Goal: Task Accomplishment & Management: Use online tool/utility

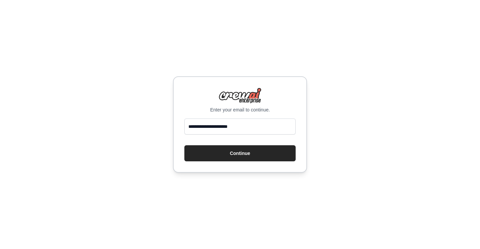
type input "**********"
click at [184, 145] on button "Continue" at bounding box center [239, 153] width 111 height 16
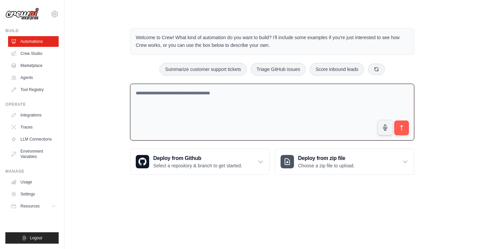
click at [202, 100] on textarea at bounding box center [272, 112] width 284 height 57
click at [33, 181] on link "Usage" at bounding box center [34, 182] width 51 height 11
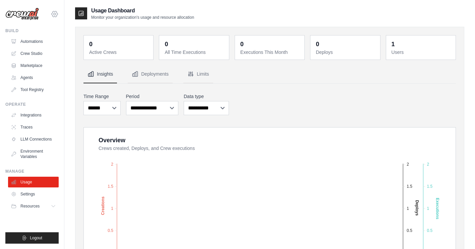
click at [54, 13] on icon at bounding box center [55, 14] width 2 height 2
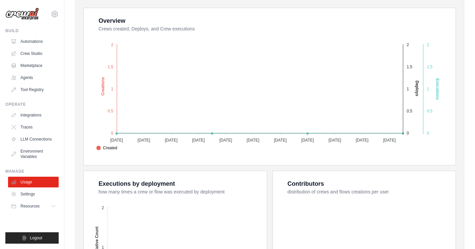
scroll to position [236, 0]
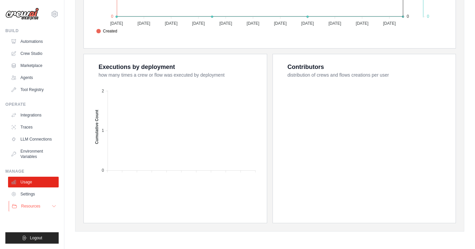
click at [47, 204] on button "Resources" at bounding box center [34, 206] width 51 height 11
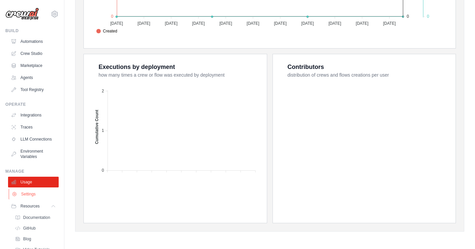
click at [40, 200] on link "Settings" at bounding box center [34, 194] width 51 height 11
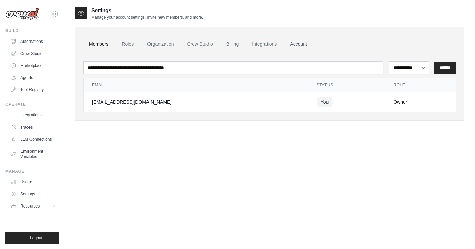
click at [300, 40] on link "Account" at bounding box center [298, 44] width 28 height 18
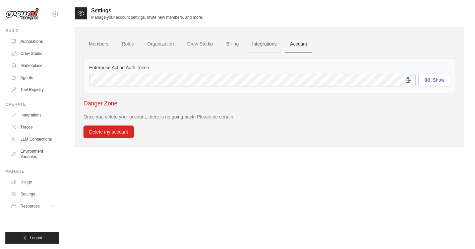
click at [277, 43] on link "Integrations" at bounding box center [264, 44] width 35 height 18
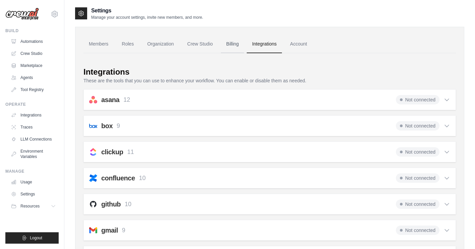
click at [227, 45] on link "Billing" at bounding box center [232, 44] width 23 height 18
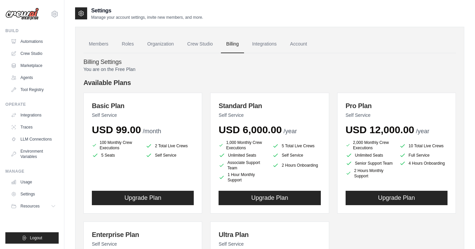
click at [20, 13] on img at bounding box center [21, 14] width 33 height 13
click at [28, 42] on link "Automations" at bounding box center [34, 41] width 51 height 11
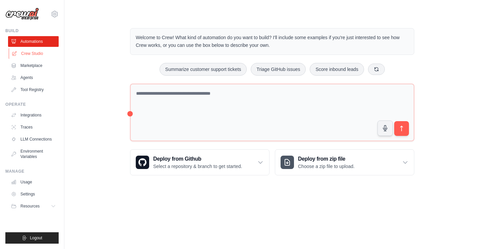
click at [38, 52] on link "Crew Studio" at bounding box center [34, 53] width 51 height 11
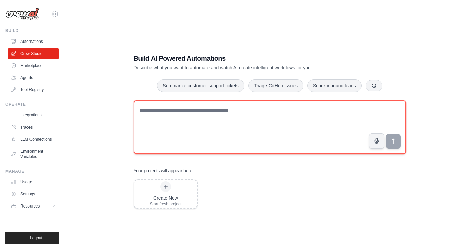
click at [216, 114] on textarea at bounding box center [270, 127] width 272 height 54
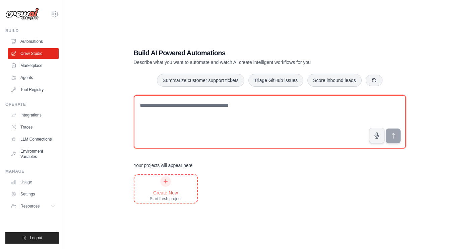
scroll to position [13, 0]
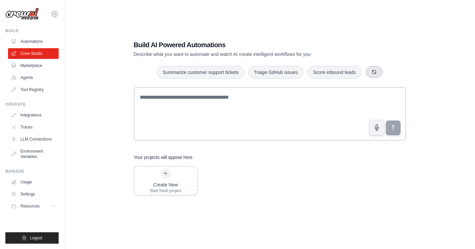
click at [378, 68] on button "button" at bounding box center [373, 71] width 17 height 11
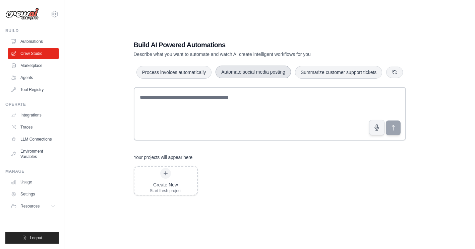
click at [265, 75] on button "Automate social media posting" at bounding box center [252, 72] width 75 height 13
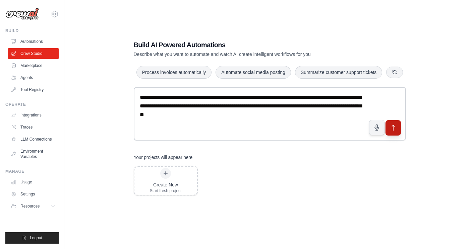
click at [393, 129] on icon "submit" at bounding box center [392, 128] width 7 height 7
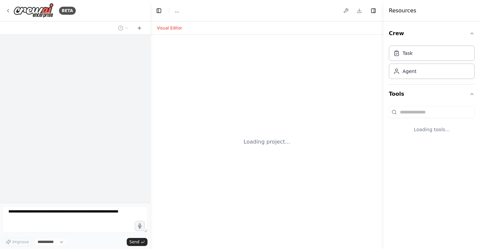
select select "****"
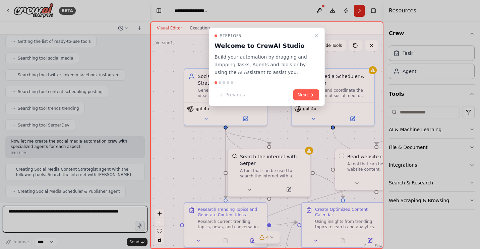
scroll to position [489, 0]
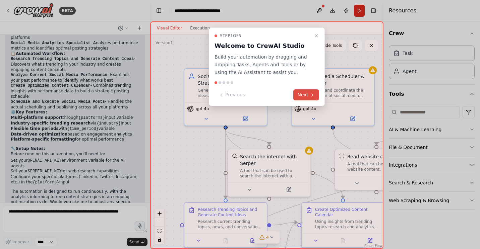
click at [311, 96] on icon at bounding box center [312, 94] width 5 height 5
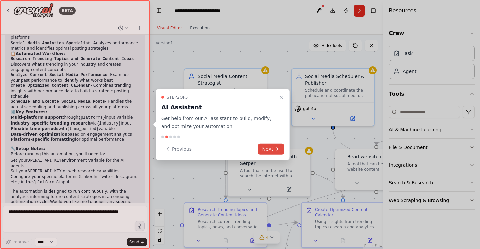
click at [275, 146] on icon at bounding box center [276, 148] width 5 height 5
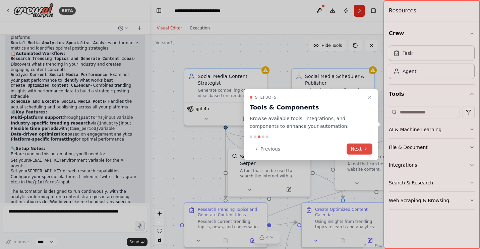
click at [363, 150] on icon at bounding box center [365, 148] width 5 height 5
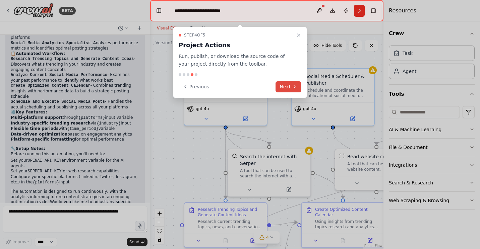
click at [284, 88] on button "Next" at bounding box center [288, 86] width 26 height 11
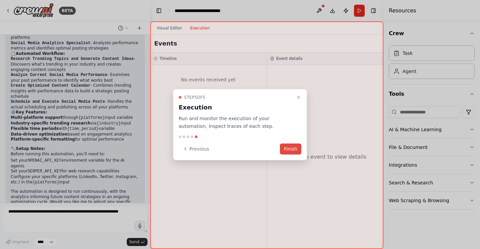
click at [293, 146] on button "Finish" at bounding box center [290, 148] width 21 height 11
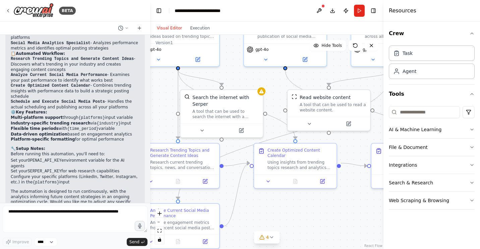
drag, startPoint x: 284, startPoint y: 120, endPoint x: 236, endPoint y: 61, distance: 76.0
click at [236, 61] on div ".deletable-edge-delete-btn { width: 20px; height: 20px; border: 0px solid #ffff…" at bounding box center [266, 142] width 233 height 214
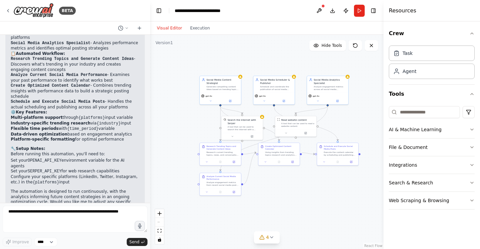
drag, startPoint x: 316, startPoint y: 193, endPoint x: 302, endPoint y: 186, distance: 15.6
click at [302, 186] on div ".deletable-edge-delete-btn { width: 20px; height: 20px; border: 0px solid #ffff…" at bounding box center [266, 142] width 233 height 214
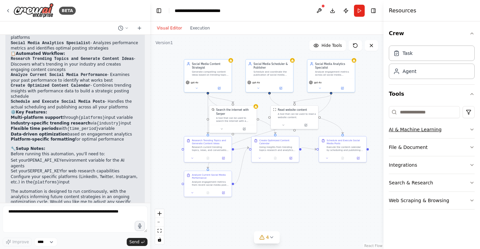
click at [470, 131] on icon "button" at bounding box center [471, 129] width 5 height 5
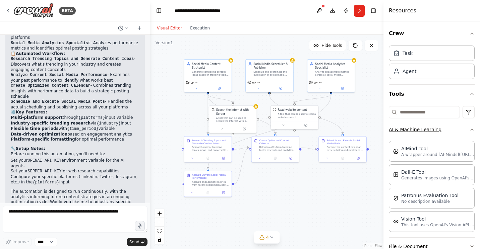
click at [470, 131] on div "Crew Task Agent Tools AI & Machine Learning AIMind Tool A wrapper around [AI-Mi…" at bounding box center [431, 135] width 96 height 228
click at [469, 130] on icon "button" at bounding box center [471, 129] width 5 height 5
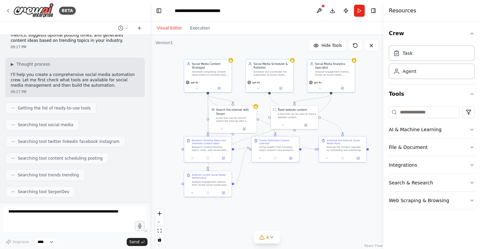
scroll to position [0, 0]
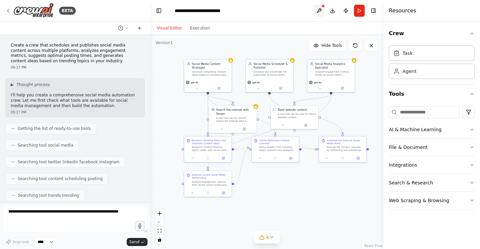
click at [321, 7] on button at bounding box center [319, 11] width 11 height 12
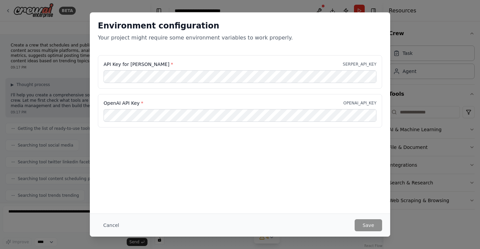
click at [411, 30] on div "Environment configuration Your project might require some environment variables…" at bounding box center [240, 124] width 480 height 249
click at [107, 221] on button "Cancel" at bounding box center [111, 225] width 26 height 12
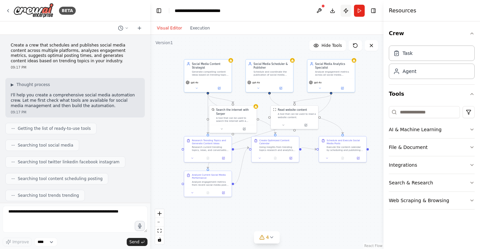
click at [347, 10] on button "Publish" at bounding box center [345, 11] width 11 height 12
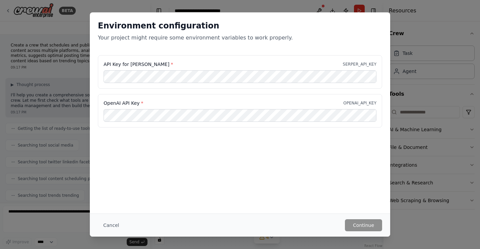
click at [443, 24] on div "Environment configuration Your project might require some environment variables…" at bounding box center [240, 124] width 480 height 249
click at [115, 222] on button "Cancel" at bounding box center [111, 225] width 26 height 12
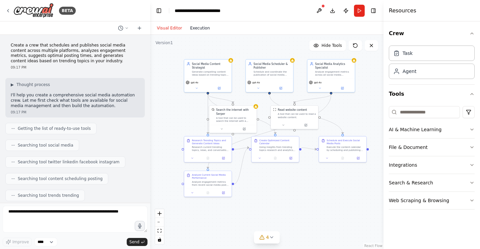
click at [198, 28] on button "Execution" at bounding box center [200, 28] width 28 height 8
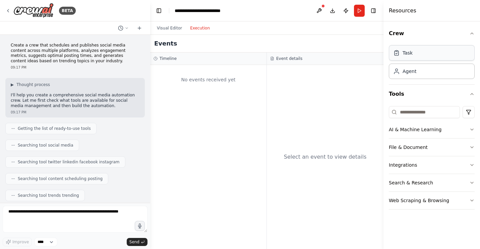
click at [468, 57] on div "Task" at bounding box center [432, 52] width 86 height 15
click at [405, 57] on div "Task" at bounding box center [432, 52] width 86 height 15
click at [411, 71] on div "Agent" at bounding box center [409, 71] width 14 height 7
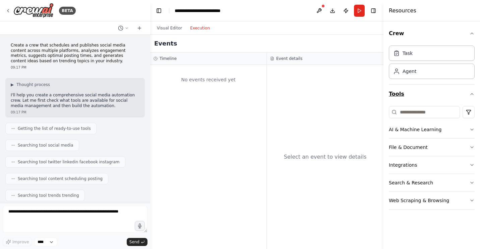
click at [452, 101] on button "Tools" at bounding box center [432, 94] width 86 height 19
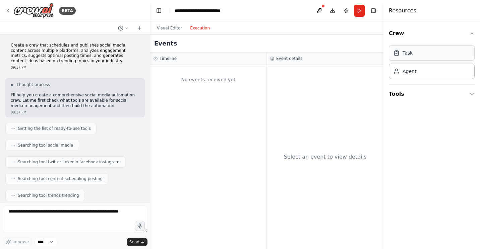
click at [420, 55] on div "Task" at bounding box center [432, 52] width 86 height 15
click at [461, 36] on button "Crew" at bounding box center [432, 33] width 86 height 19
click at [463, 33] on button "Crew" at bounding box center [432, 33] width 86 height 19
click at [456, 100] on button "Tools" at bounding box center [432, 94] width 86 height 19
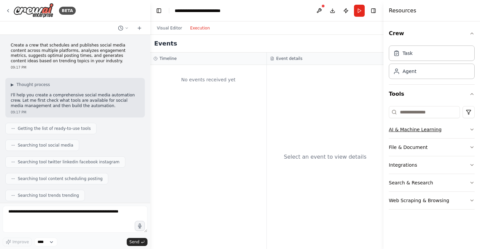
click at [430, 134] on button "AI & Machine Learning" at bounding box center [432, 129] width 86 height 17
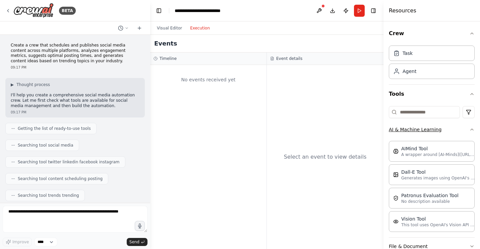
click at [430, 134] on button "AI & Machine Learning" at bounding box center [432, 129] width 86 height 17
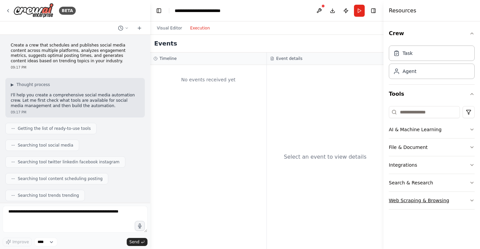
click at [431, 196] on button "Web Scraping & Browsing" at bounding box center [432, 200] width 86 height 17
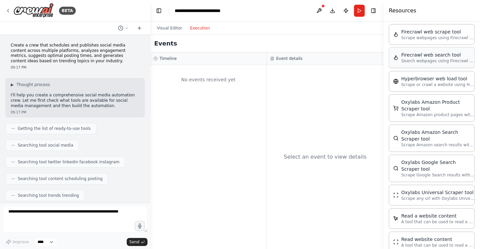
scroll to position [325, 0]
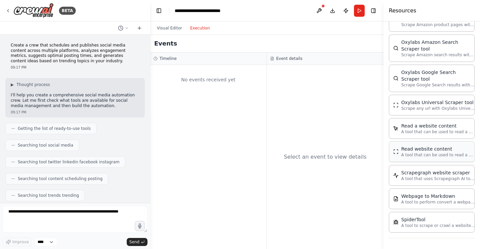
click at [430, 153] on p "A tool that can be used to read a website content." at bounding box center [438, 154] width 74 height 5
click at [172, 31] on button "Visual Editor" at bounding box center [169, 28] width 33 height 8
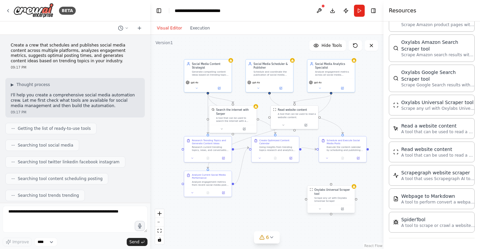
click at [328, 197] on div "Scrape any url with Oxylabs Universal Scraper" at bounding box center [333, 200] width 38 height 6
click at [346, 179] on button at bounding box center [349, 179] width 9 height 9
click at [348, 179] on icon at bounding box center [349, 179] width 4 height 4
click at [335, 179] on button "Confirm" at bounding box center [330, 179] width 24 height 8
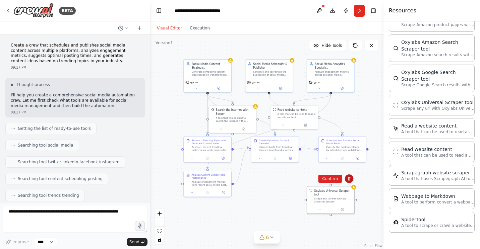
click at [349, 182] on button at bounding box center [349, 179] width 9 height 9
click at [348, 182] on button at bounding box center [349, 179] width 9 height 9
click at [333, 179] on button "Confirm" at bounding box center [330, 179] width 24 height 8
